Goal: Contribute content: Contribute content

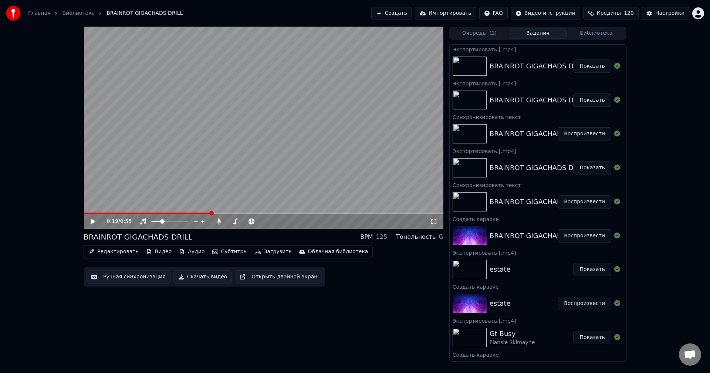
click at [412, 13] on button "Создать" at bounding box center [391, 13] width 41 height 13
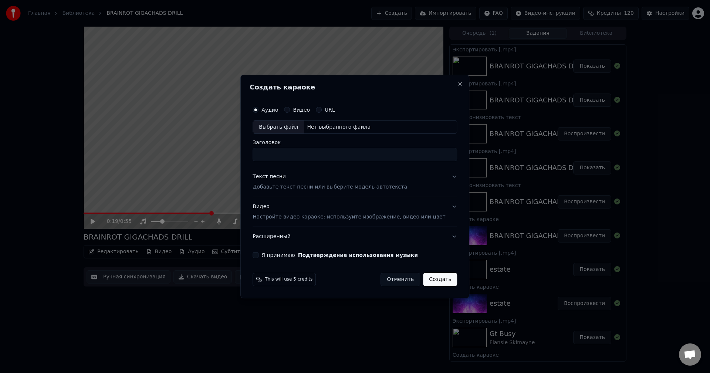
click at [339, 127] on div "Нет выбранного файла" at bounding box center [338, 126] width 69 height 7
type input "**********"
click at [342, 176] on div "Текст песни Добавьте текст песни или выберите модель автотекста" at bounding box center [329, 182] width 154 height 18
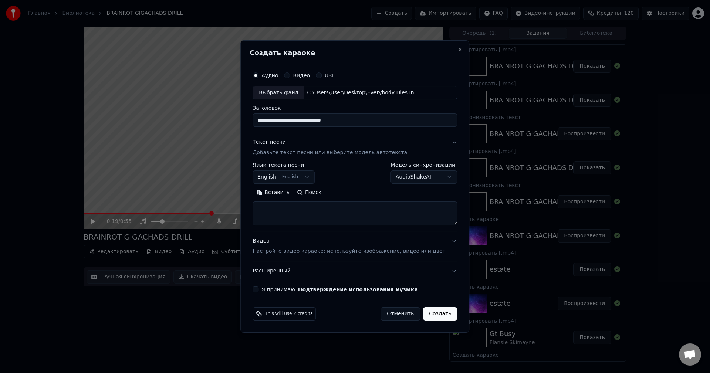
click at [361, 207] on textarea at bounding box center [354, 214] width 204 height 24
paste textarea "**********"
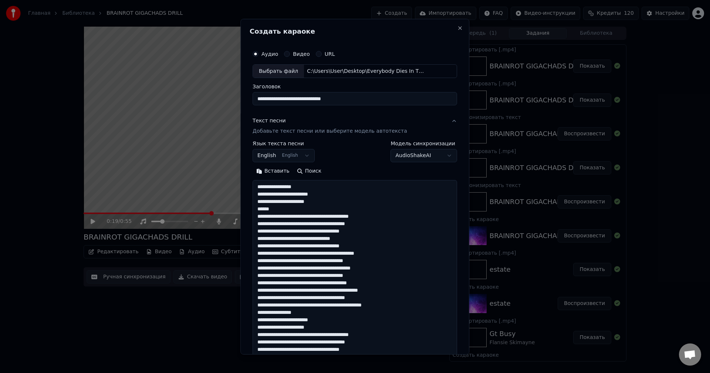
scroll to position [312, 0]
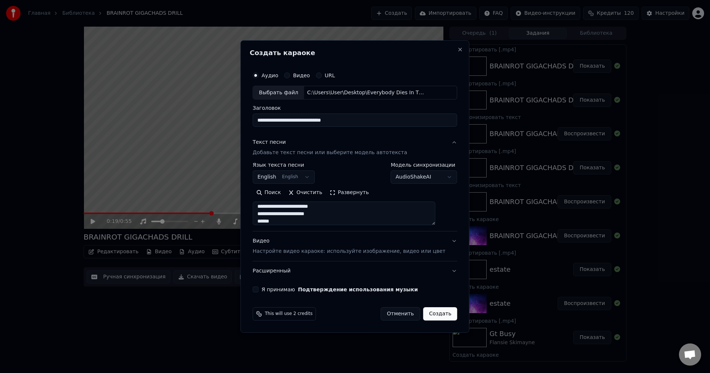
type textarea "**********"
click at [258, 288] on button "Я принимаю Подтверждение использования музыки" at bounding box center [255, 289] width 6 height 6
click at [432, 314] on button "Создать" at bounding box center [440, 313] width 34 height 13
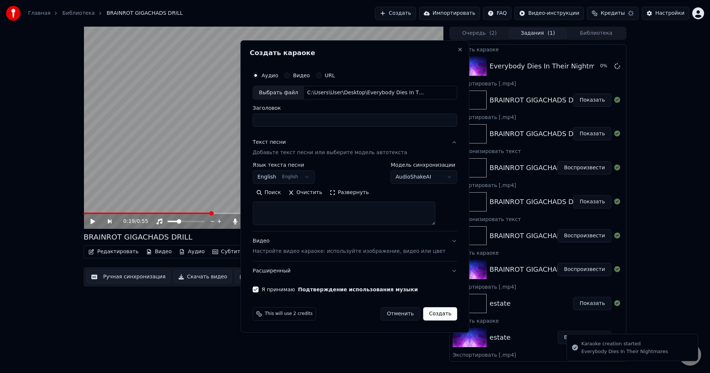
scroll to position [0, 0]
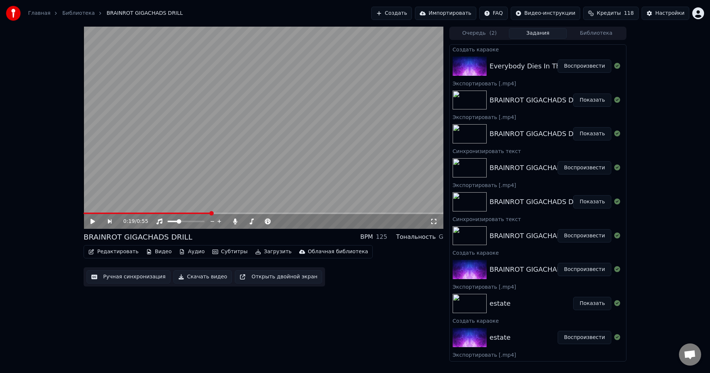
click at [579, 65] on button "Воспроизвести" at bounding box center [584, 65] width 54 height 13
click at [351, 145] on video at bounding box center [264, 128] width 360 height 202
click at [347, 147] on video at bounding box center [264, 128] width 360 height 202
click at [122, 211] on video at bounding box center [264, 128] width 360 height 202
click at [120, 212] on span at bounding box center [103, 212] width 38 height 1
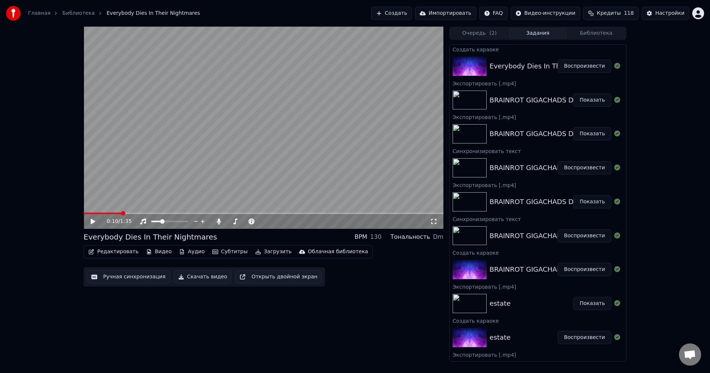
click at [143, 174] on video at bounding box center [264, 128] width 360 height 202
click at [221, 222] on icon at bounding box center [218, 221] width 7 height 6
click at [220, 222] on icon at bounding box center [218, 221] width 7 height 6
click at [192, 279] on button "Скачать видео" at bounding box center [202, 276] width 59 height 13
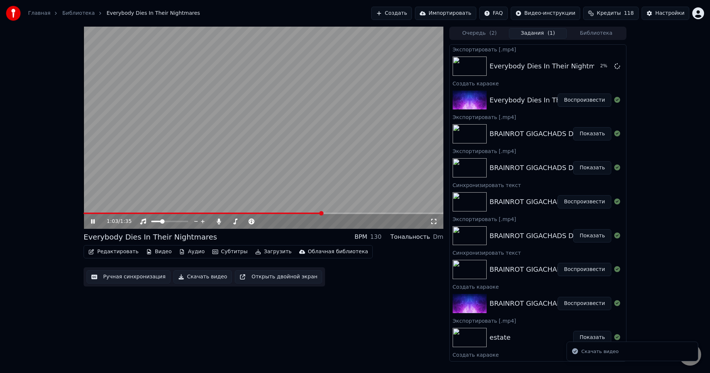
drag, startPoint x: 319, startPoint y: 132, endPoint x: 407, endPoint y: 140, distance: 88.3
click at [319, 133] on video at bounding box center [264, 128] width 360 height 202
click at [121, 256] on button "Редактировать" at bounding box center [113, 251] width 56 height 10
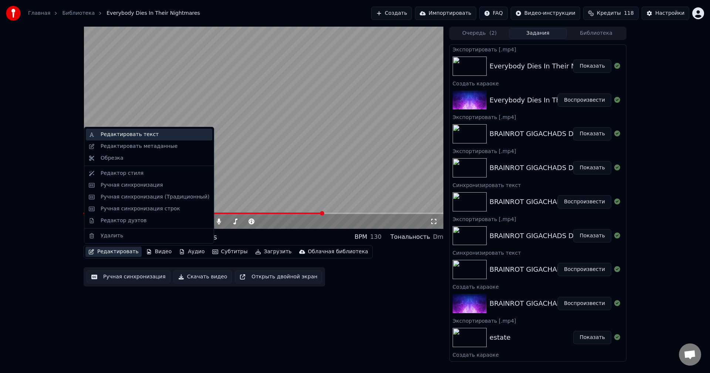
click at [140, 136] on div "Редактировать текст" at bounding box center [130, 134] width 58 height 7
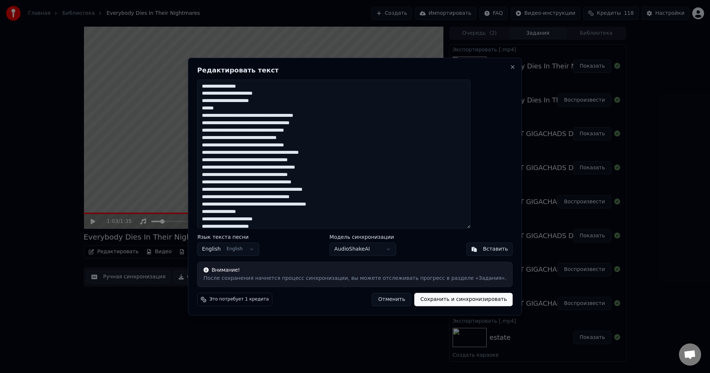
drag, startPoint x: 209, startPoint y: 107, endPoint x: 198, endPoint y: 108, distance: 10.8
click at [205, 107] on body "Главная Библиотека Everybody Dies In Their Nightmares Создать Импортировать FAQ…" at bounding box center [355, 186] width 710 height 373
click at [257, 110] on textarea at bounding box center [333, 153] width 273 height 149
drag, startPoint x: 248, startPoint y: 111, endPoint x: 218, endPoint y: 111, distance: 29.6
click at [218, 111] on textarea at bounding box center [333, 153] width 273 height 149
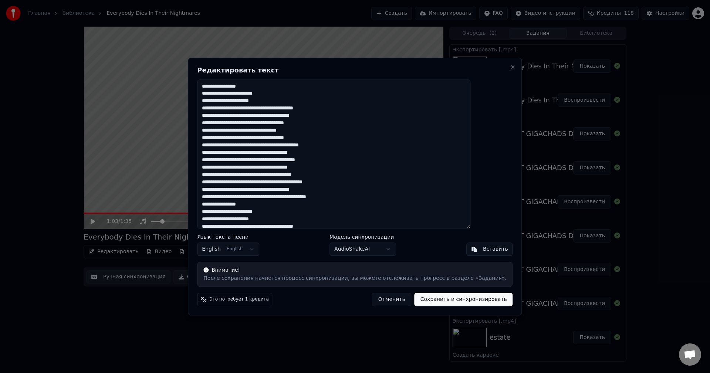
type textarea "**********"
click at [428, 302] on button "Сохранить и синхронизировать" at bounding box center [463, 299] width 98 height 13
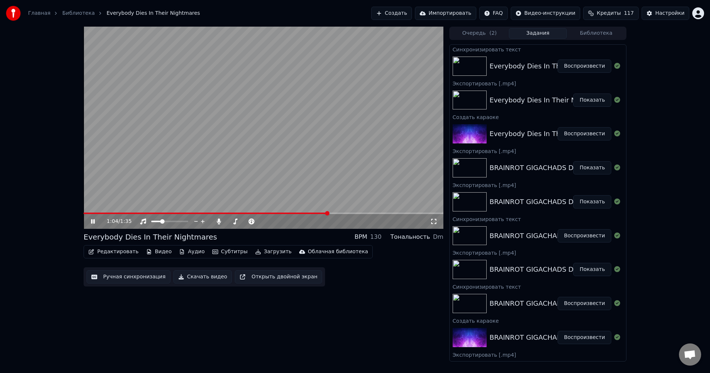
click at [276, 147] on video at bounding box center [264, 128] width 360 height 202
click at [173, 211] on video at bounding box center [264, 128] width 360 height 202
click at [168, 212] on span at bounding box center [207, 212] width 246 height 1
click at [153, 214] on span at bounding box center [126, 212] width 85 height 1
click at [136, 211] on video at bounding box center [264, 128] width 360 height 202
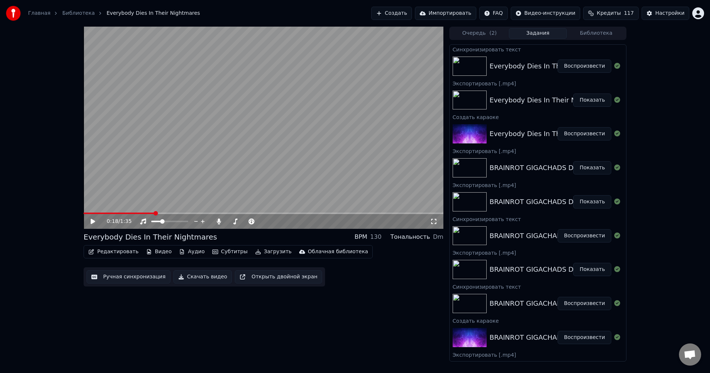
click at [128, 211] on video at bounding box center [264, 128] width 360 height 202
click at [121, 212] on span at bounding box center [103, 212] width 38 height 1
click at [112, 214] on span at bounding box center [99, 212] width 30 height 1
click at [294, 161] on video at bounding box center [264, 128] width 360 height 202
click at [196, 281] on button "Скачать видео" at bounding box center [202, 276] width 59 height 13
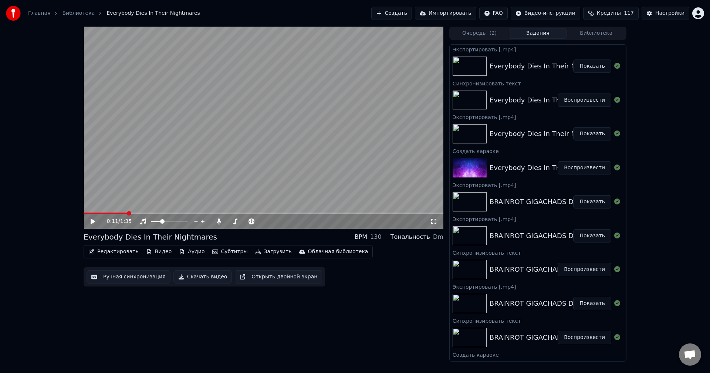
click at [580, 64] on button "Показать" at bounding box center [592, 65] width 38 height 13
click at [11, 18] on img at bounding box center [13, 13] width 15 height 15
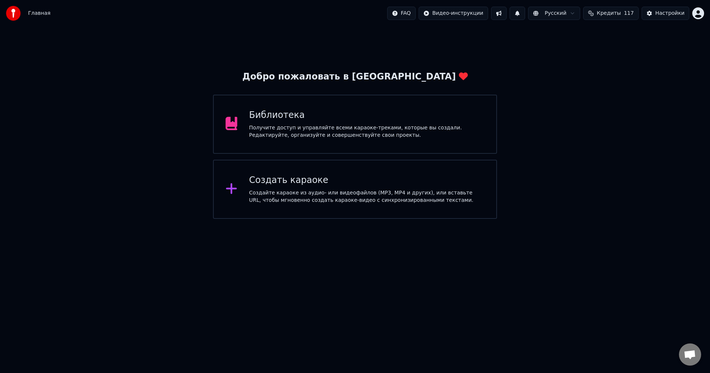
click at [365, 189] on div "Создайте караоке из аудио- или видеофайлов (MP3, MP4 и других), или вставьте UR…" at bounding box center [366, 196] width 235 height 15
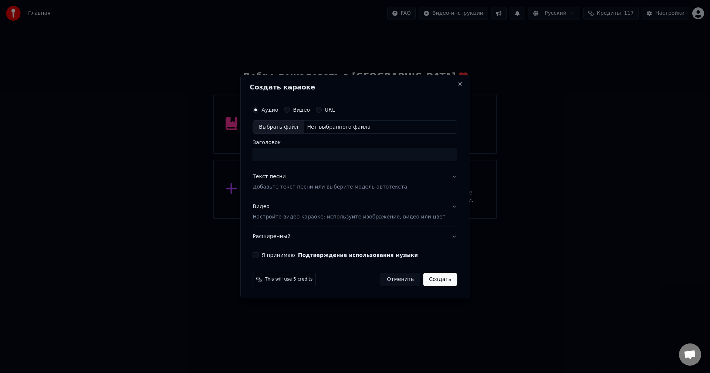
click at [357, 128] on div "Нет выбранного файла" at bounding box center [338, 126] width 69 height 7
type input "**********"
click at [441, 178] on button "Текст песни Добавьте текст песни или выберите модель автотекста" at bounding box center [354, 182] width 204 height 30
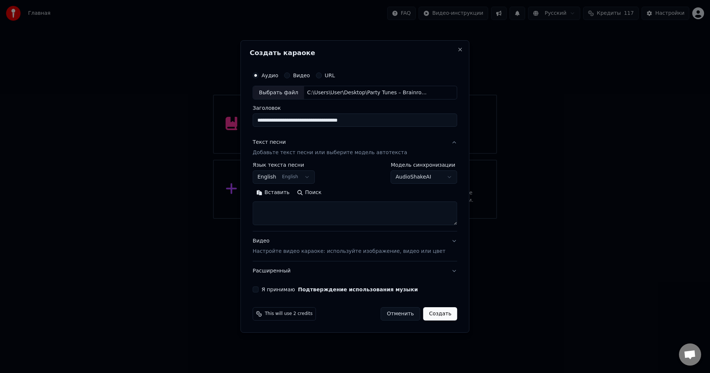
click at [361, 207] on textarea at bounding box center [354, 214] width 204 height 24
paste textarea "**********"
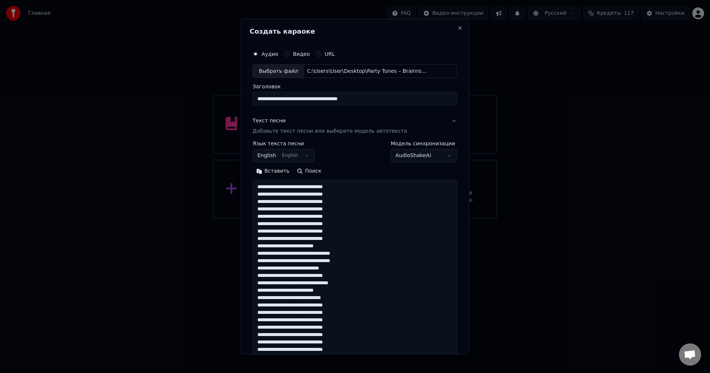
scroll to position [157, 0]
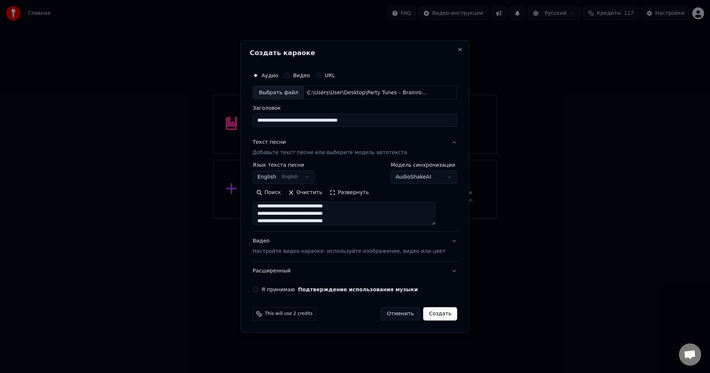
type textarea "**********"
click at [258, 290] on button "Я принимаю Подтверждение использования музыки" at bounding box center [255, 289] width 6 height 6
click at [425, 313] on button "Создать" at bounding box center [440, 313] width 34 height 13
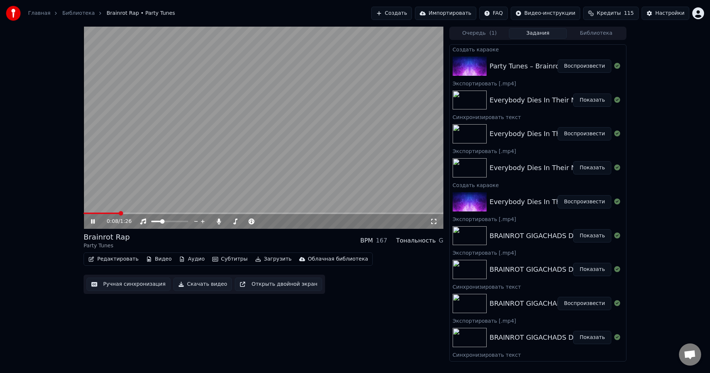
click at [206, 287] on button "Скачать видео" at bounding box center [202, 284] width 59 height 13
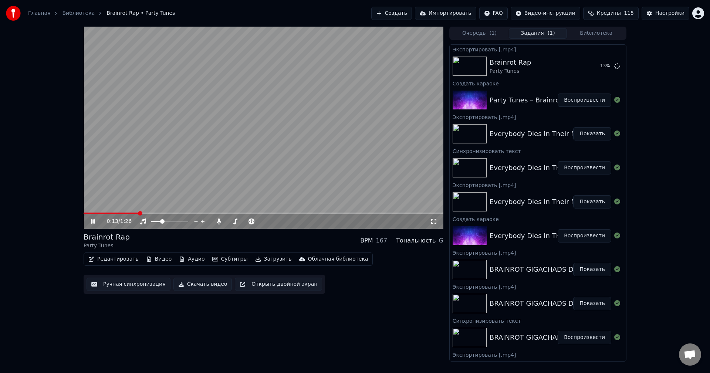
click at [331, 119] on video at bounding box center [264, 128] width 360 height 202
click at [589, 63] on button "Показать" at bounding box center [592, 65] width 38 height 13
click at [585, 65] on button "Показать" at bounding box center [592, 65] width 38 height 13
